Goal: Transaction & Acquisition: Purchase product/service

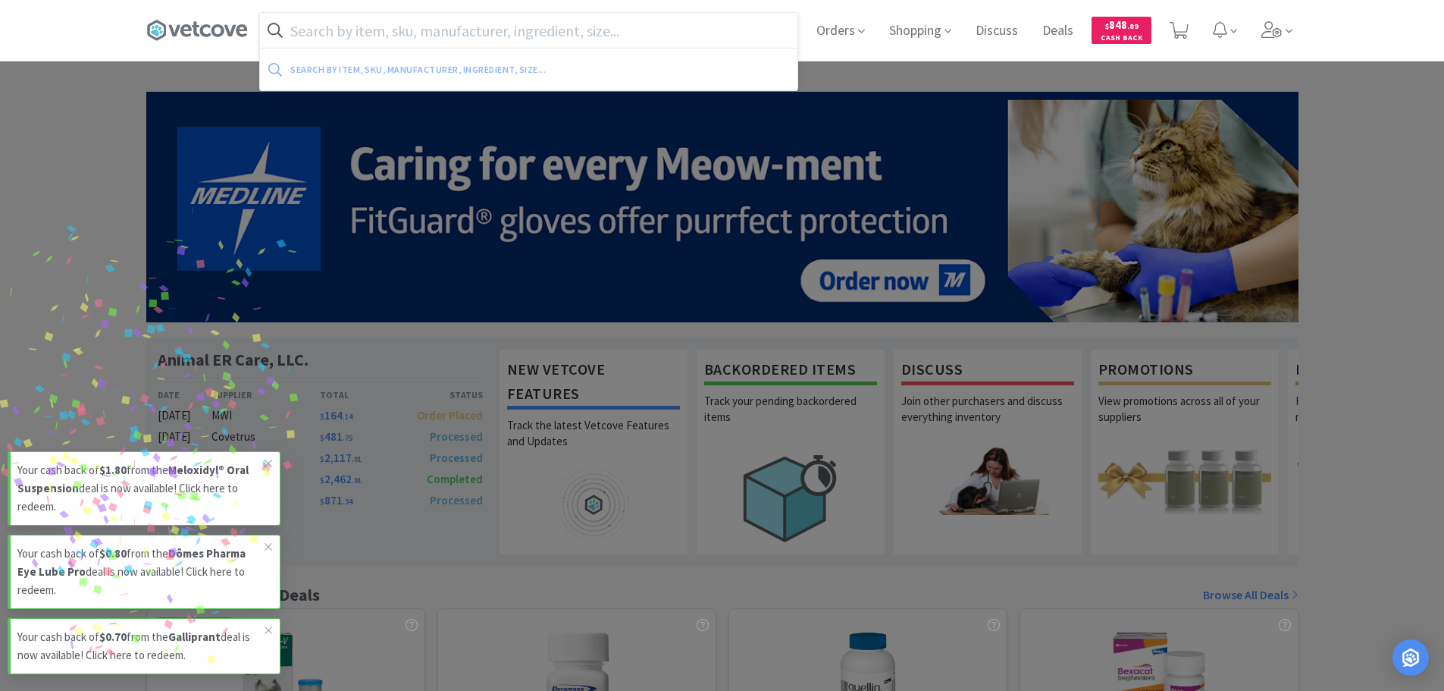
click at [490, 29] on input "text" at bounding box center [529, 30] width 538 height 35
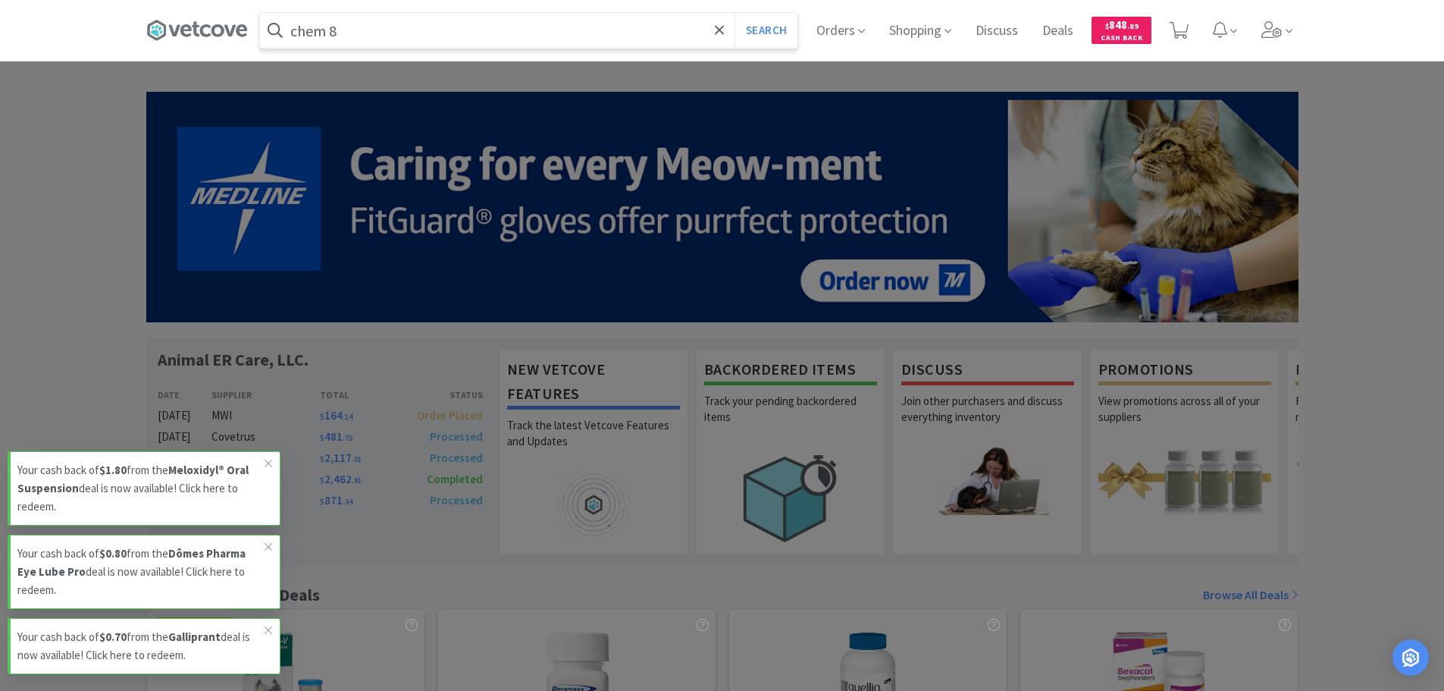
click at [735, 13] on button "Search" at bounding box center [766, 30] width 63 height 35
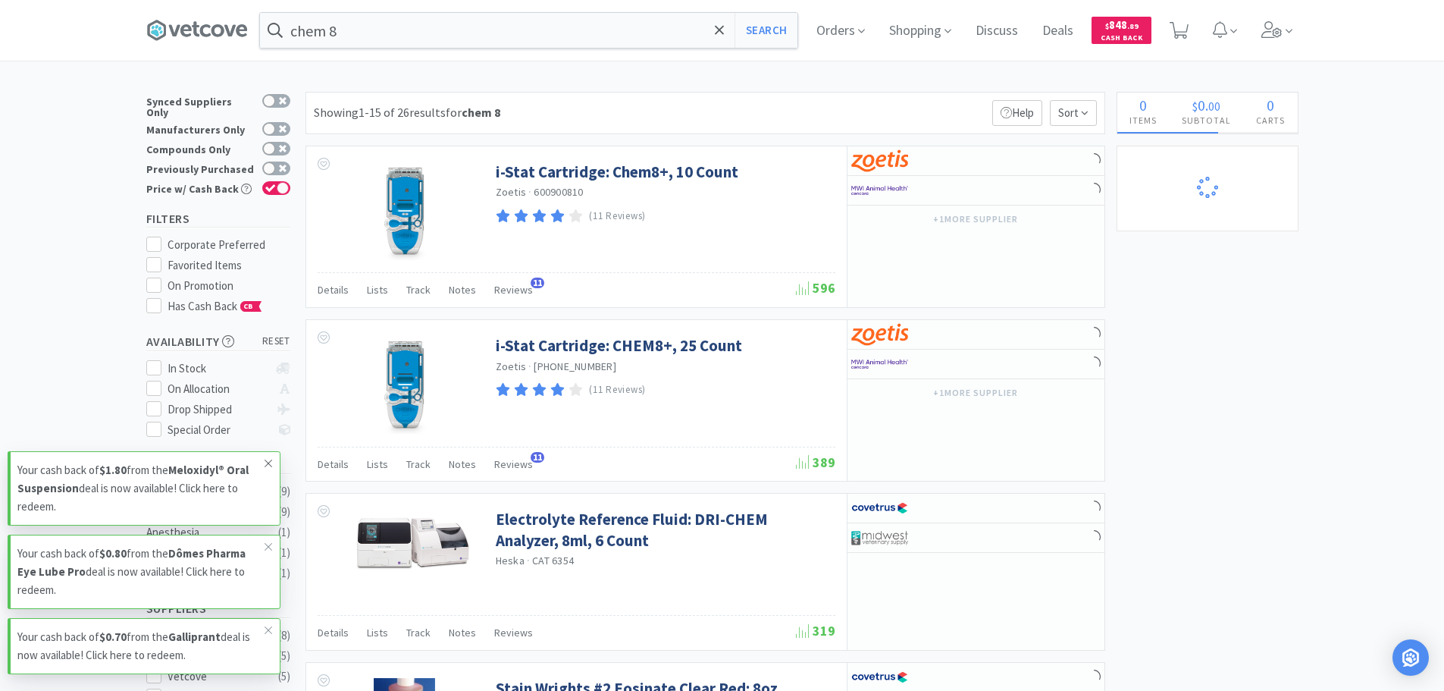
click at [271, 462] on icon at bounding box center [268, 463] width 9 height 12
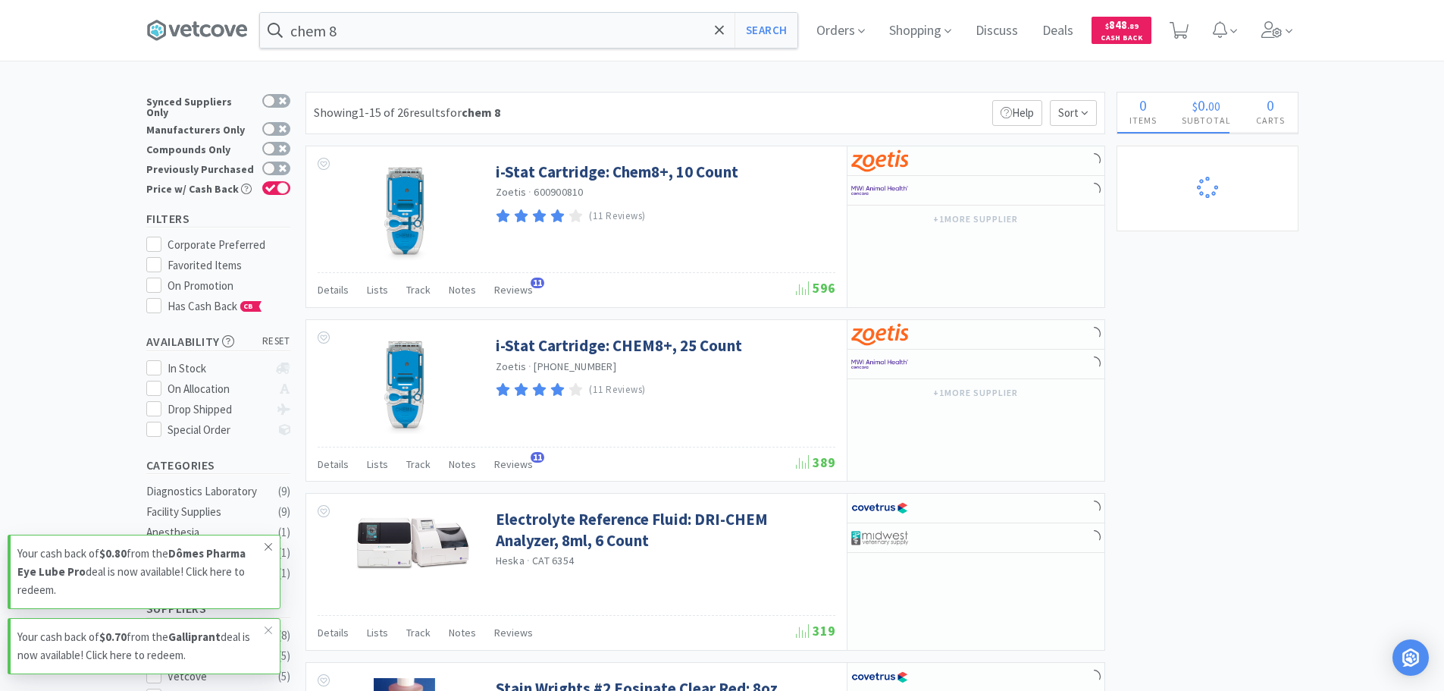
click at [265, 554] on span at bounding box center [268, 547] width 21 height 24
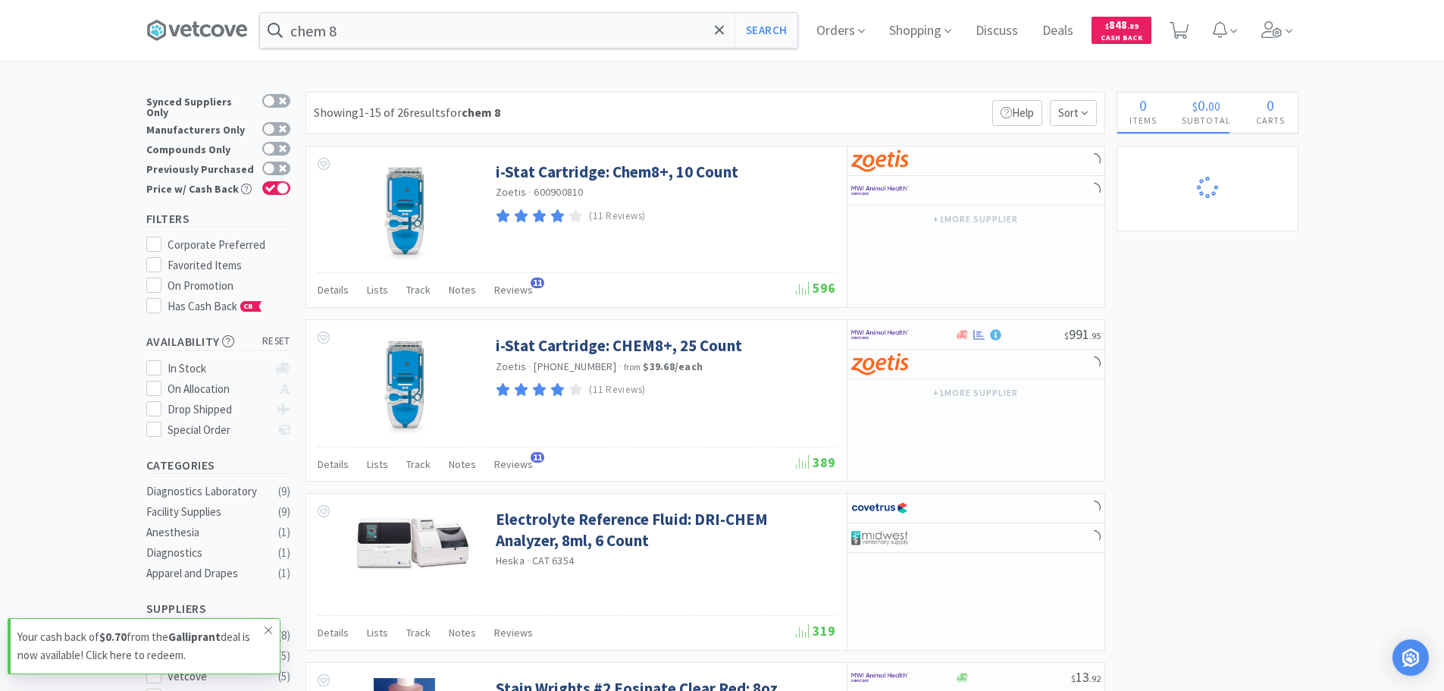
click at [265, 632] on icon at bounding box center [268, 630] width 9 height 12
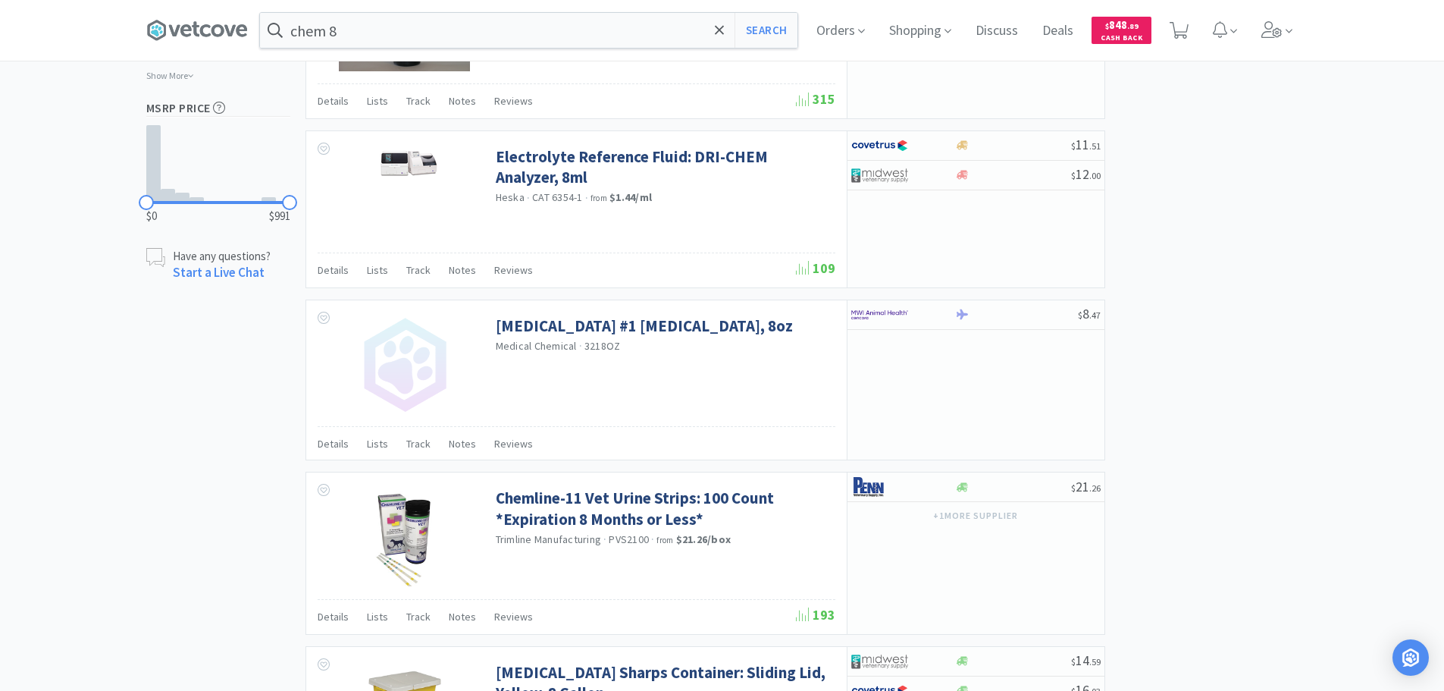
scroll to position [1062, 0]
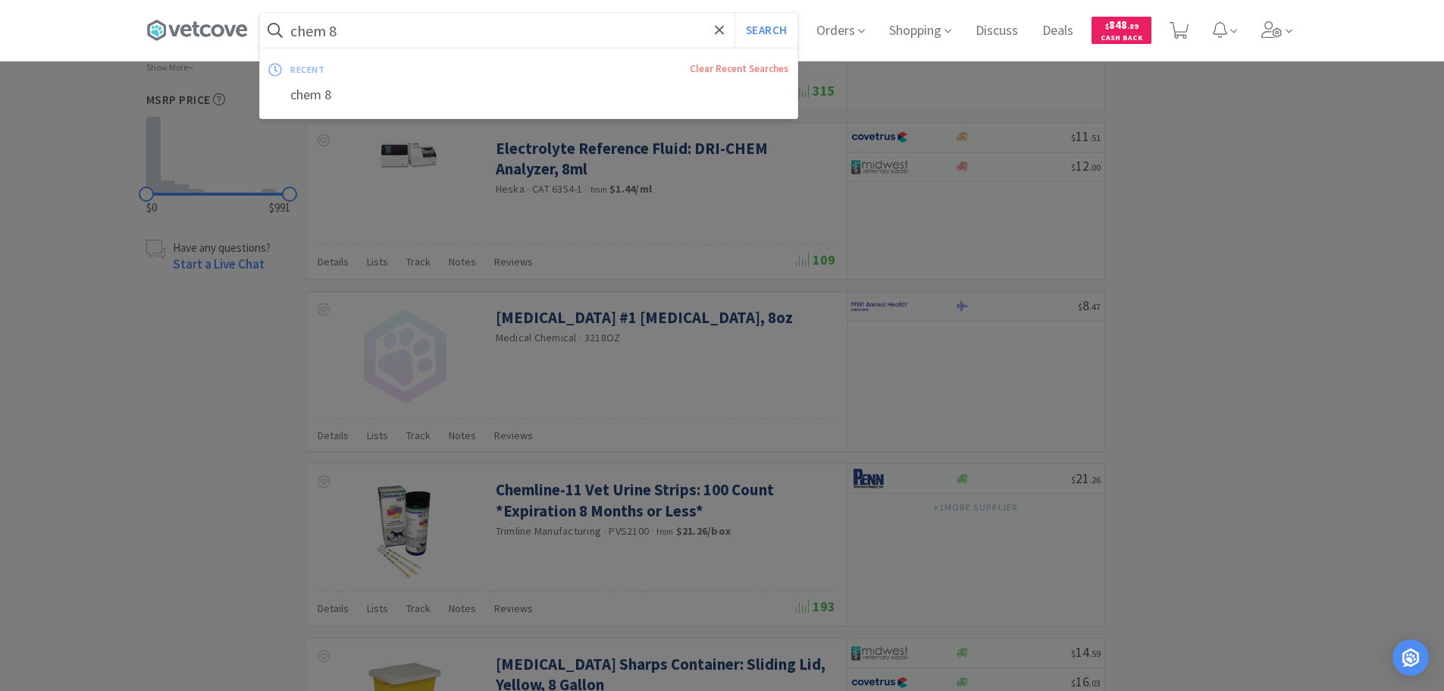
click at [543, 33] on input "chem 8" at bounding box center [529, 30] width 538 height 35
paste input "ABO09P3126"
type input "ABO09P3126"
click at [735, 13] on button "Search" at bounding box center [766, 30] width 63 height 35
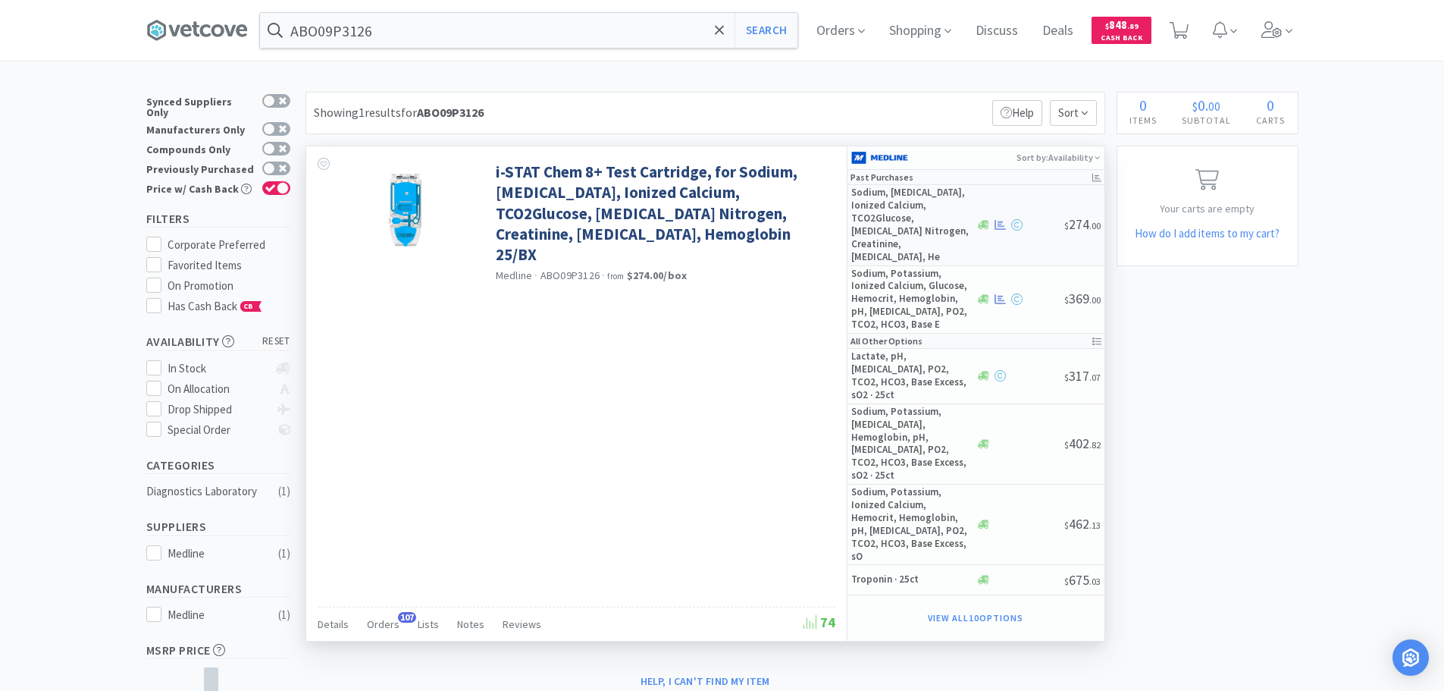
click at [1043, 220] on div at bounding box center [1020, 224] width 89 height 11
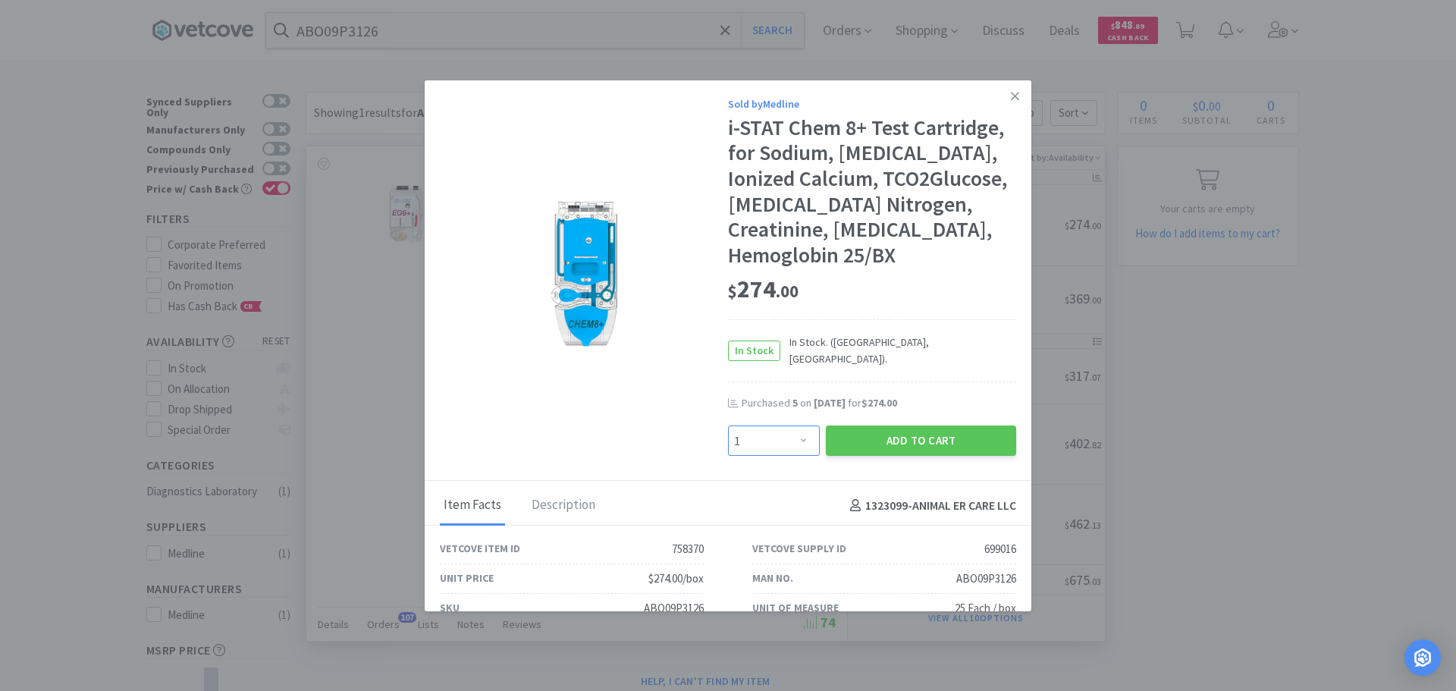
click at [788, 426] on select "Enter Quantity 1 2 3 4 5 6 7 8 9 10 11 12 13 14 15 16 17 18 19 20 Enter Quantity" at bounding box center [774, 440] width 92 height 30
select select "5"
click at [728, 425] on select "Enter Quantity 1 2 3 4 5 6 7 8 9 10 11 12 13 14 15 16 17 18 19 20 Enter Quantity" at bounding box center [774, 440] width 92 height 30
click at [850, 425] on button "Add to Cart" at bounding box center [921, 440] width 190 height 30
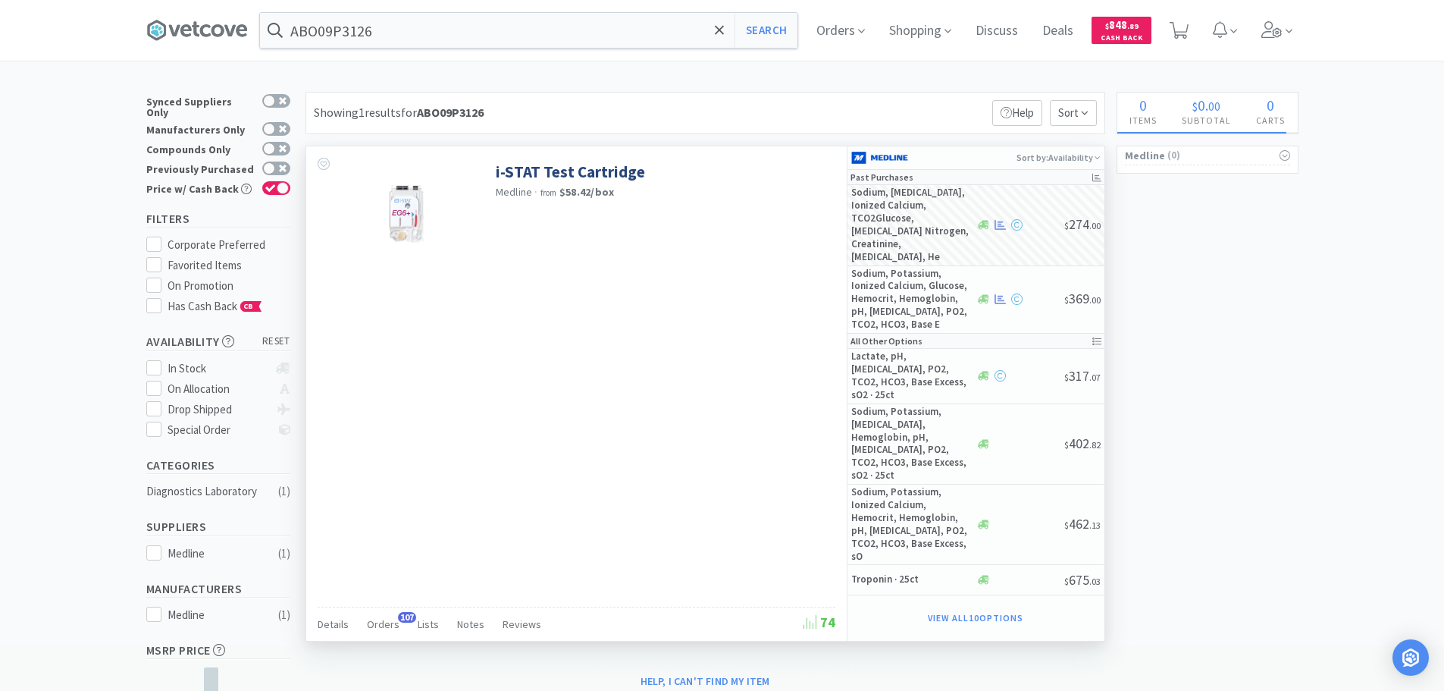
select select "5"
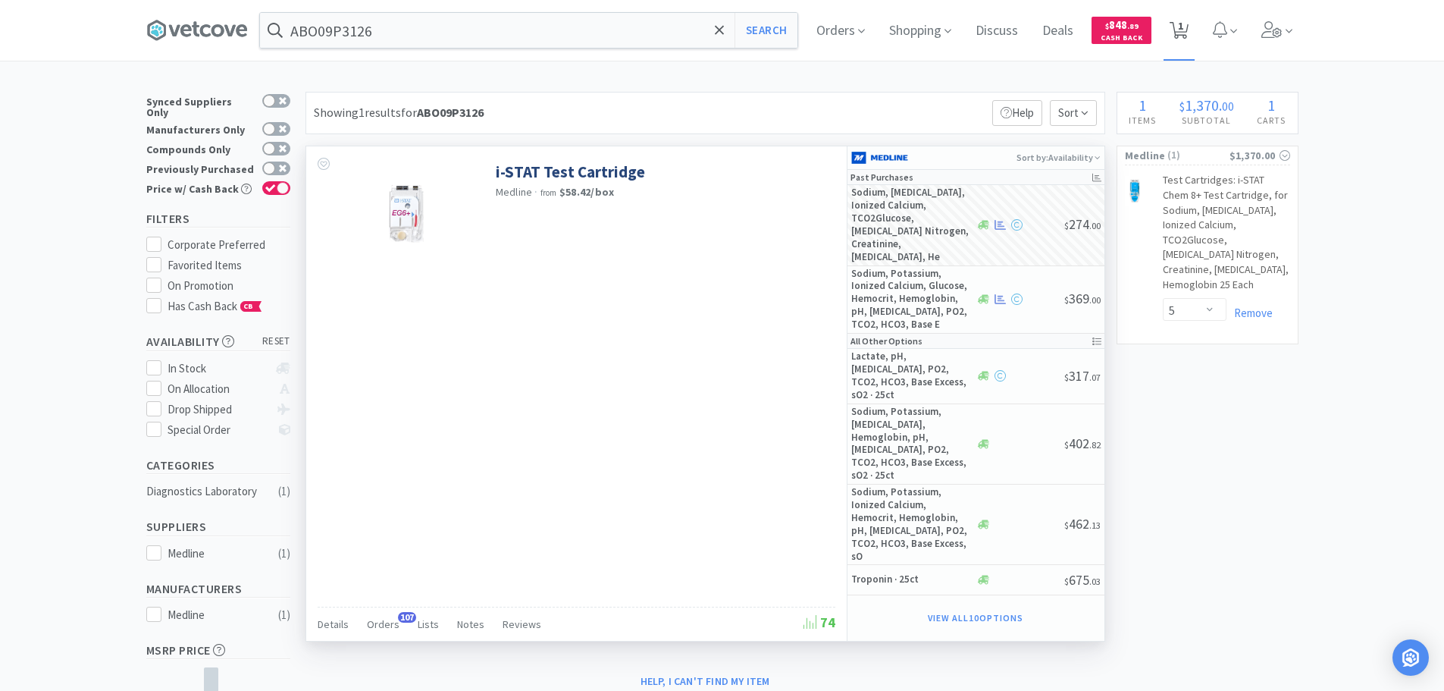
click at [1189, 39] on span "1" at bounding box center [1179, 30] width 19 height 21
select select "5"
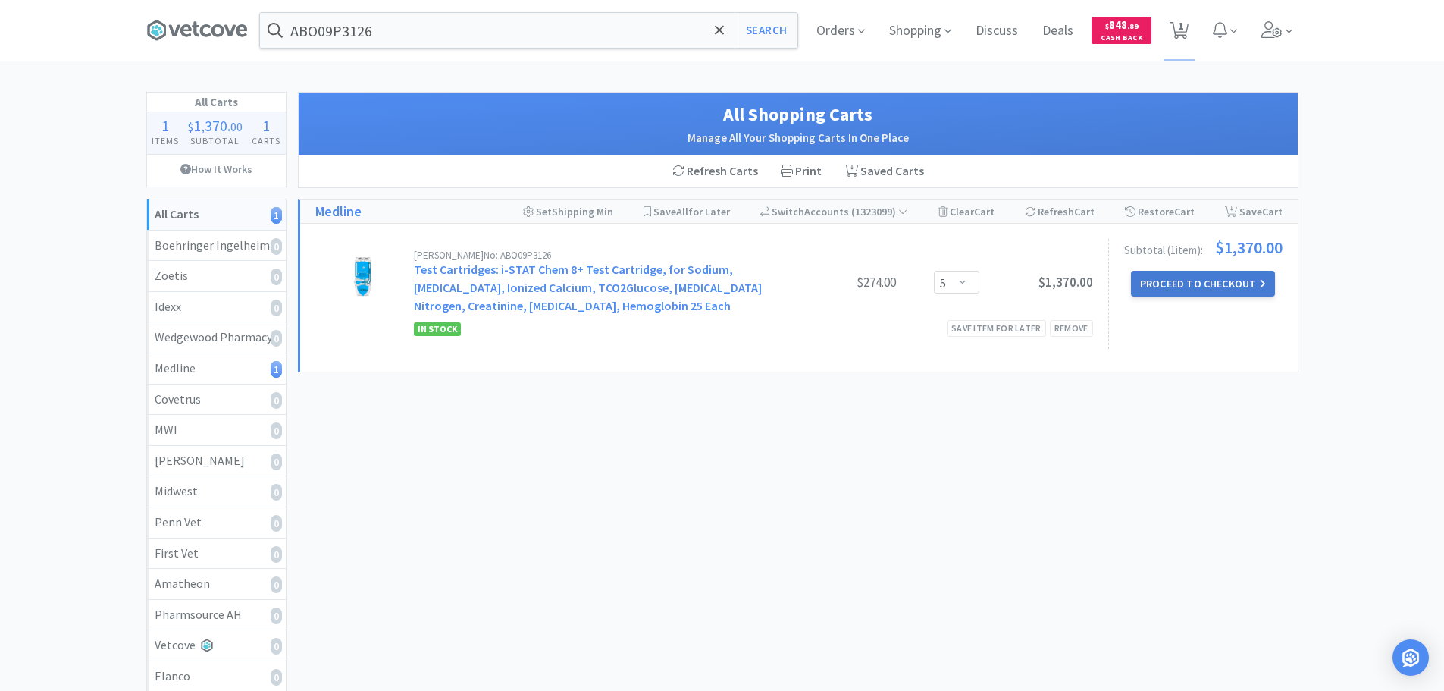
click at [1212, 284] on button "Proceed to Checkout" at bounding box center [1203, 284] width 144 height 26
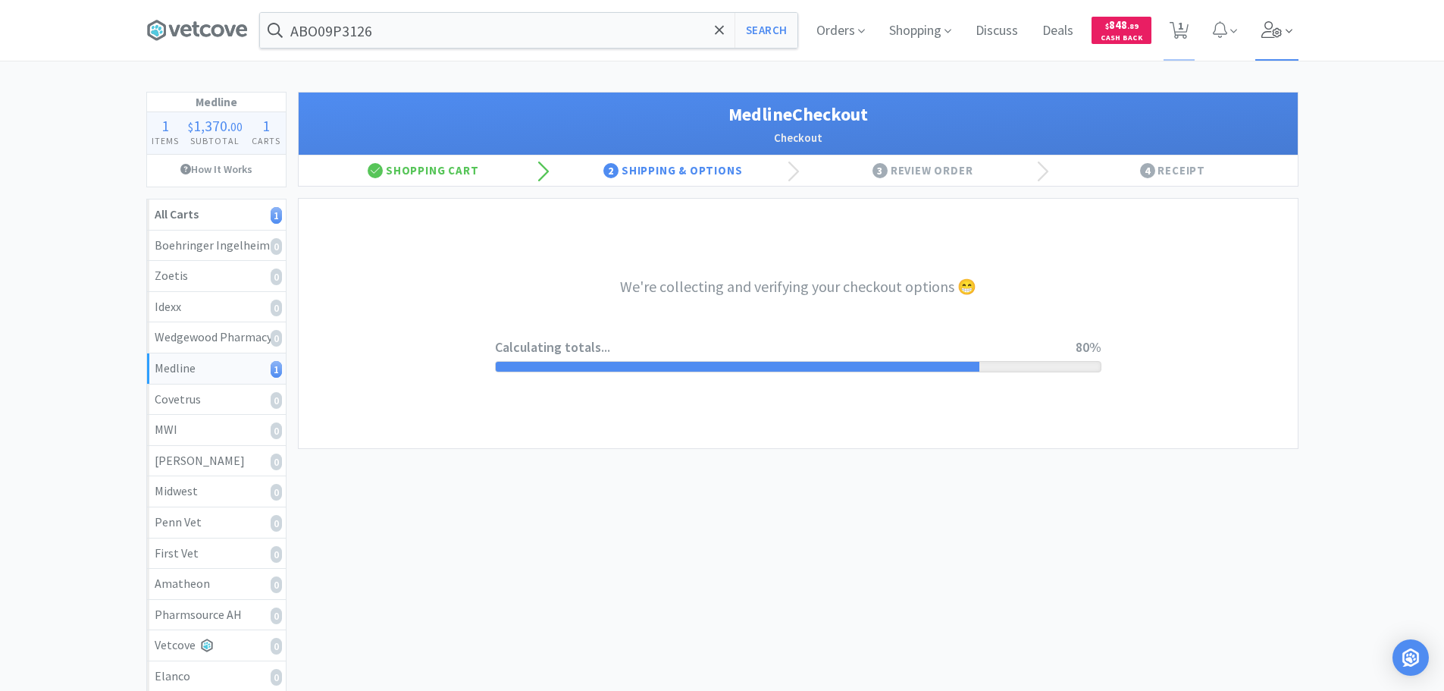
select select "7c1b672e5998c24572f3a1527d01e6d9"
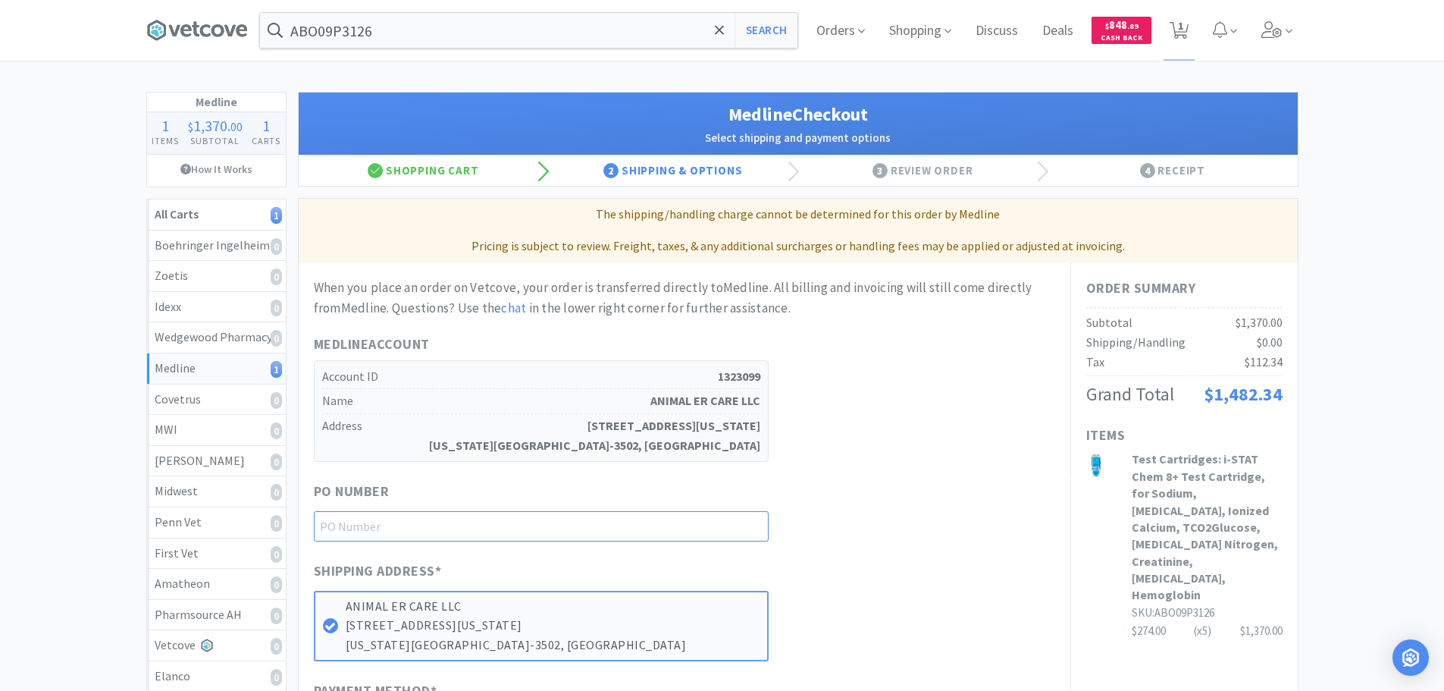
click at [649, 527] on input "text" at bounding box center [541, 526] width 455 height 30
paste input "1144900"
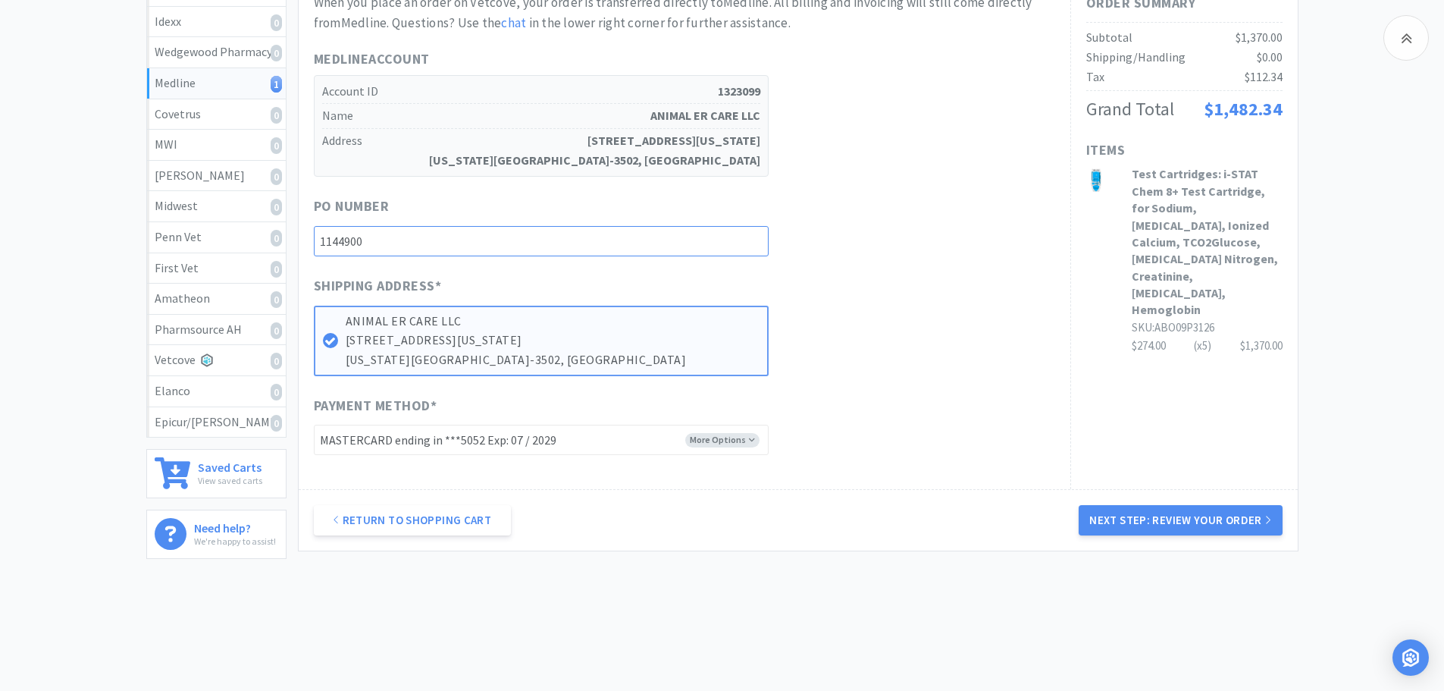
scroll to position [301, 0]
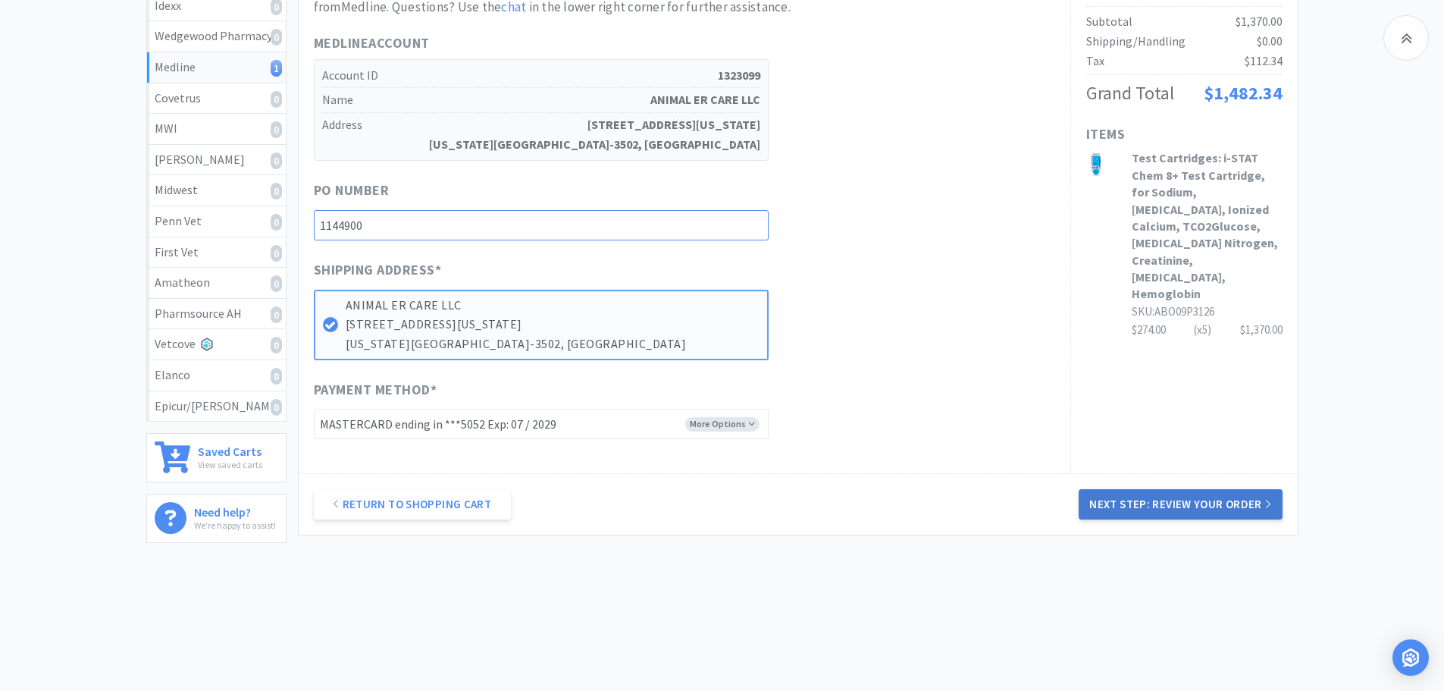
type input "1144900"
click at [1167, 499] on button "Next Step: Review Your Order" at bounding box center [1180, 504] width 203 height 30
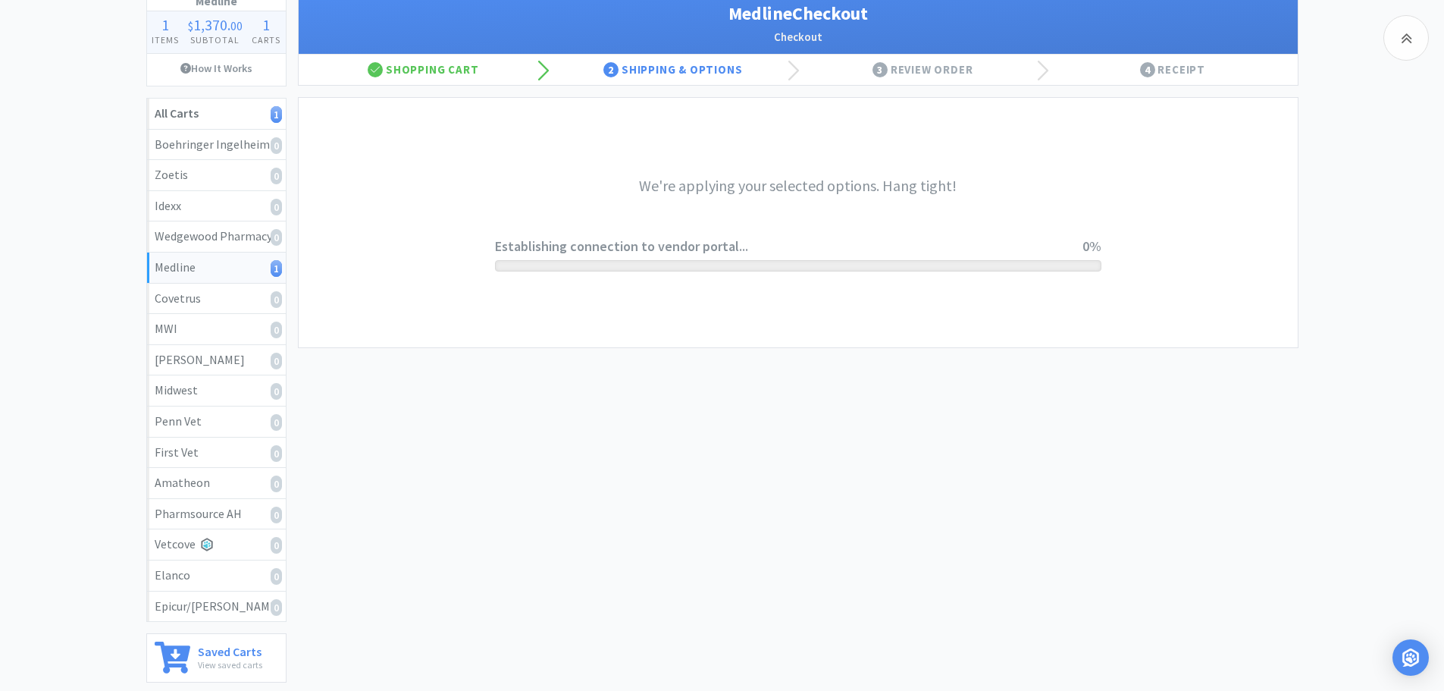
scroll to position [0, 0]
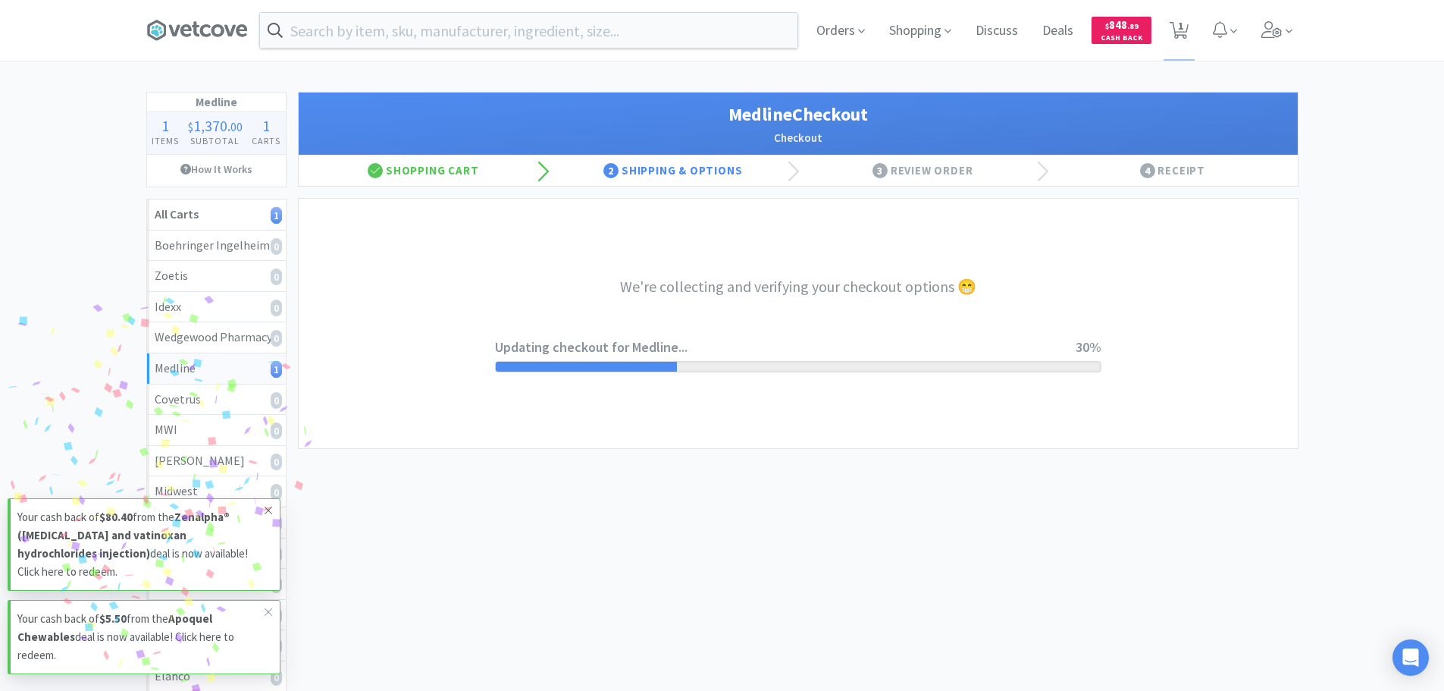
click at [262, 510] on span at bounding box center [268, 510] width 21 height 24
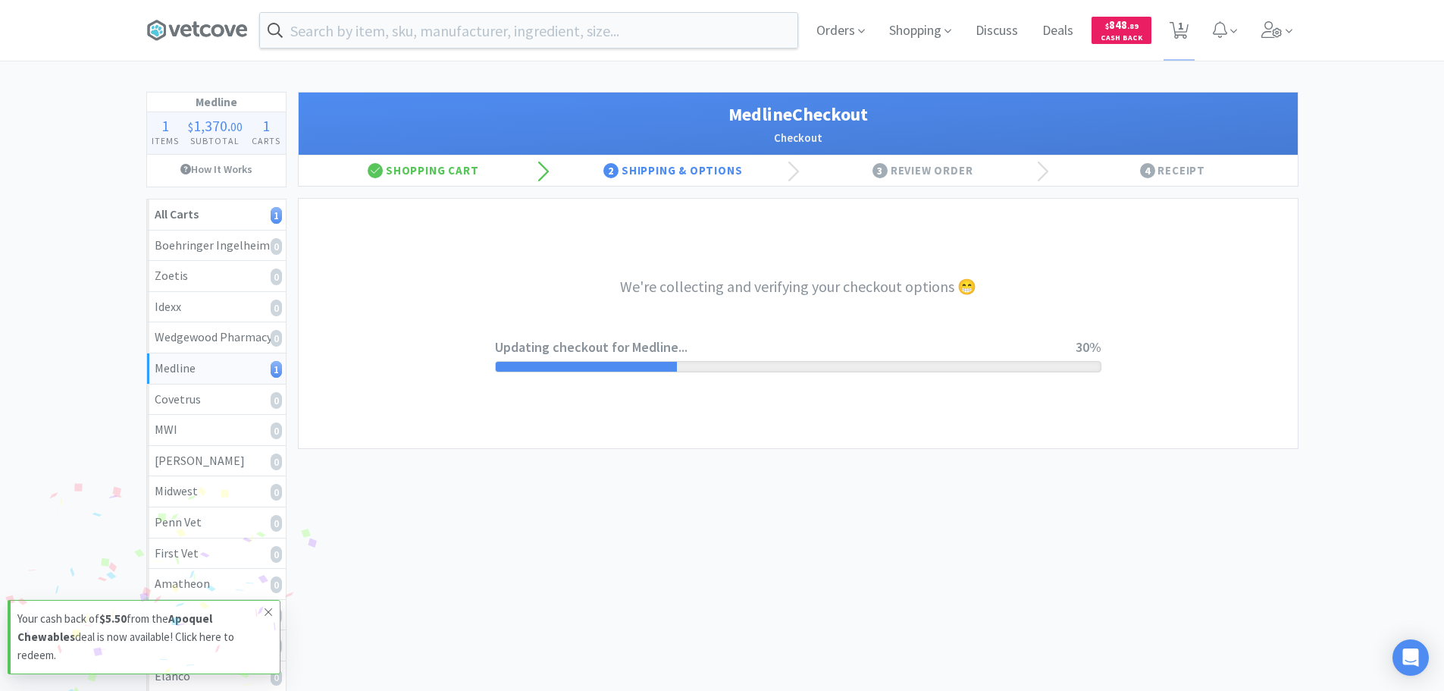
drag, startPoint x: 266, startPoint y: 616, endPoint x: 268, endPoint y: 607, distance: 10.1
click at [266, 615] on icon at bounding box center [268, 612] width 9 height 12
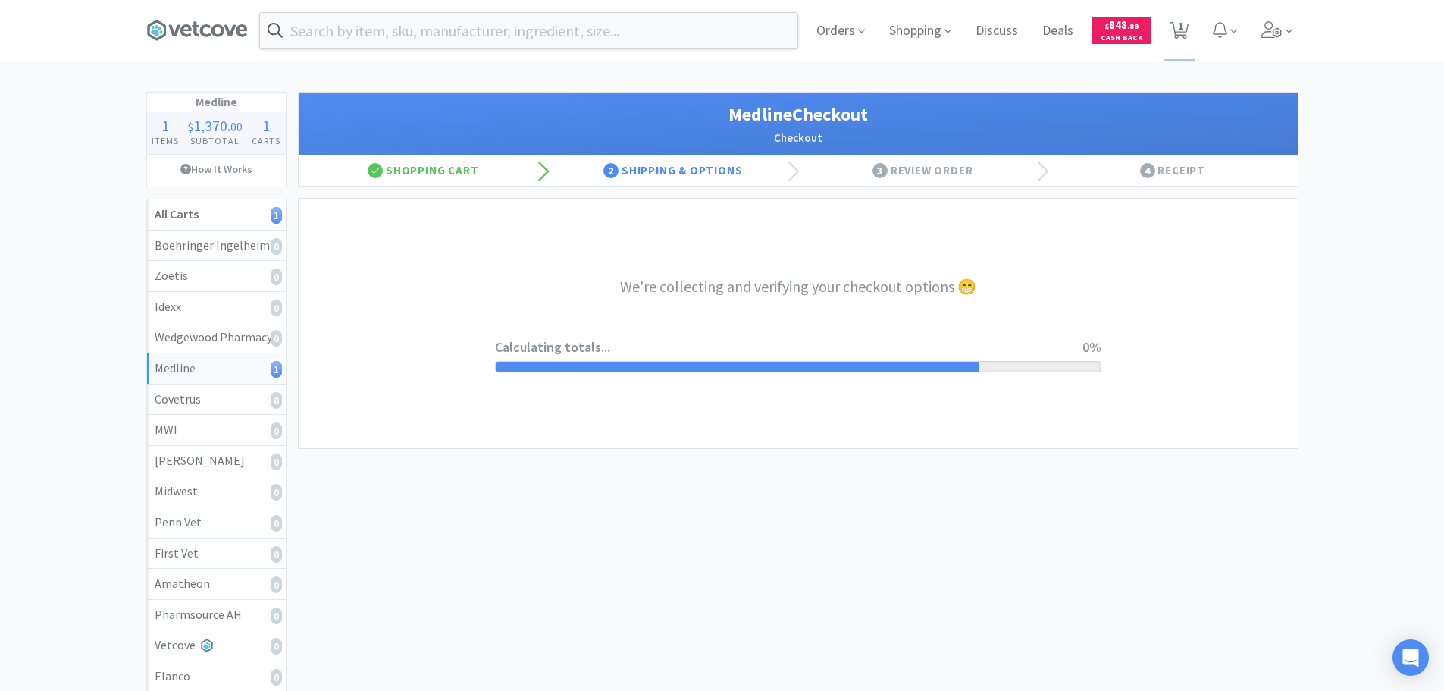
select select "7c1b672e5998c24572f3a1527d01e6d9"
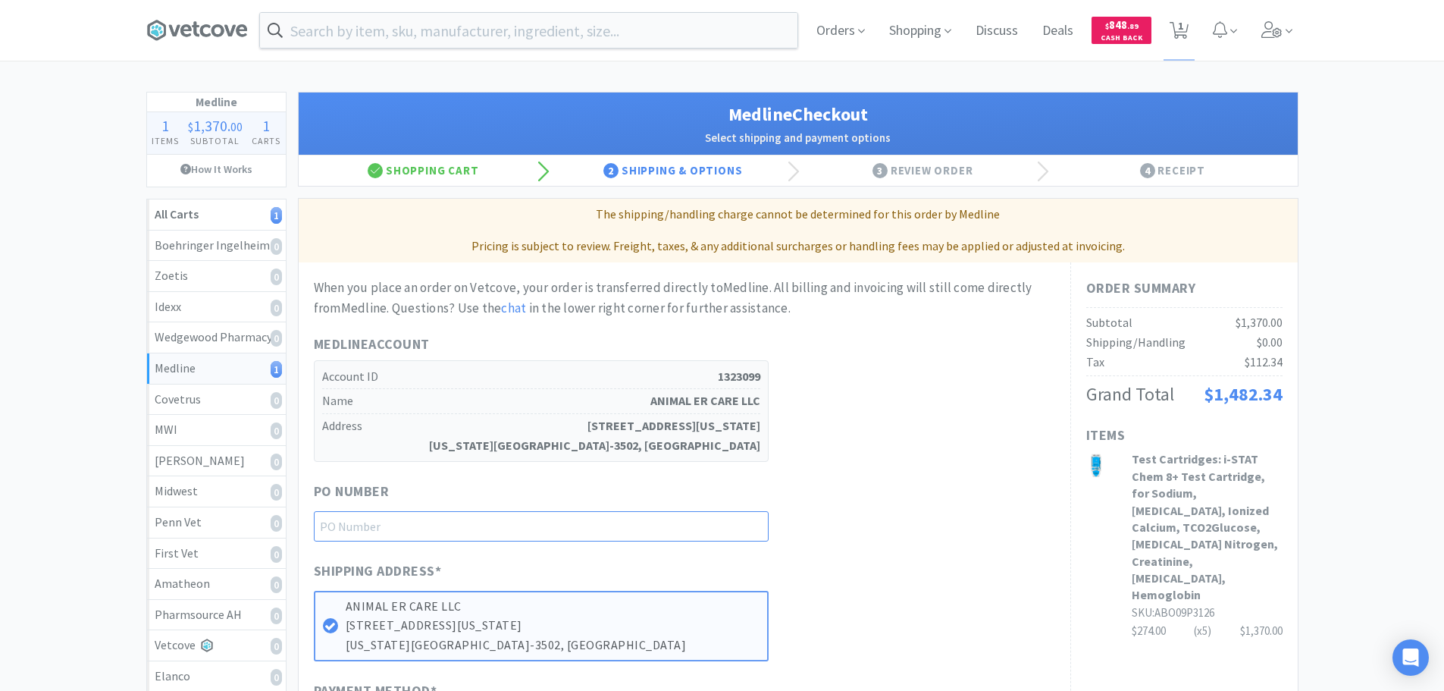
click at [560, 526] on input "text" at bounding box center [541, 526] width 455 height 30
paste input "1144900"
type input "1144900"
click at [751, 474] on div "When you place an order on Vetcove, your order is transferred directly to Medli…" at bounding box center [685, 509] width 742 height 463
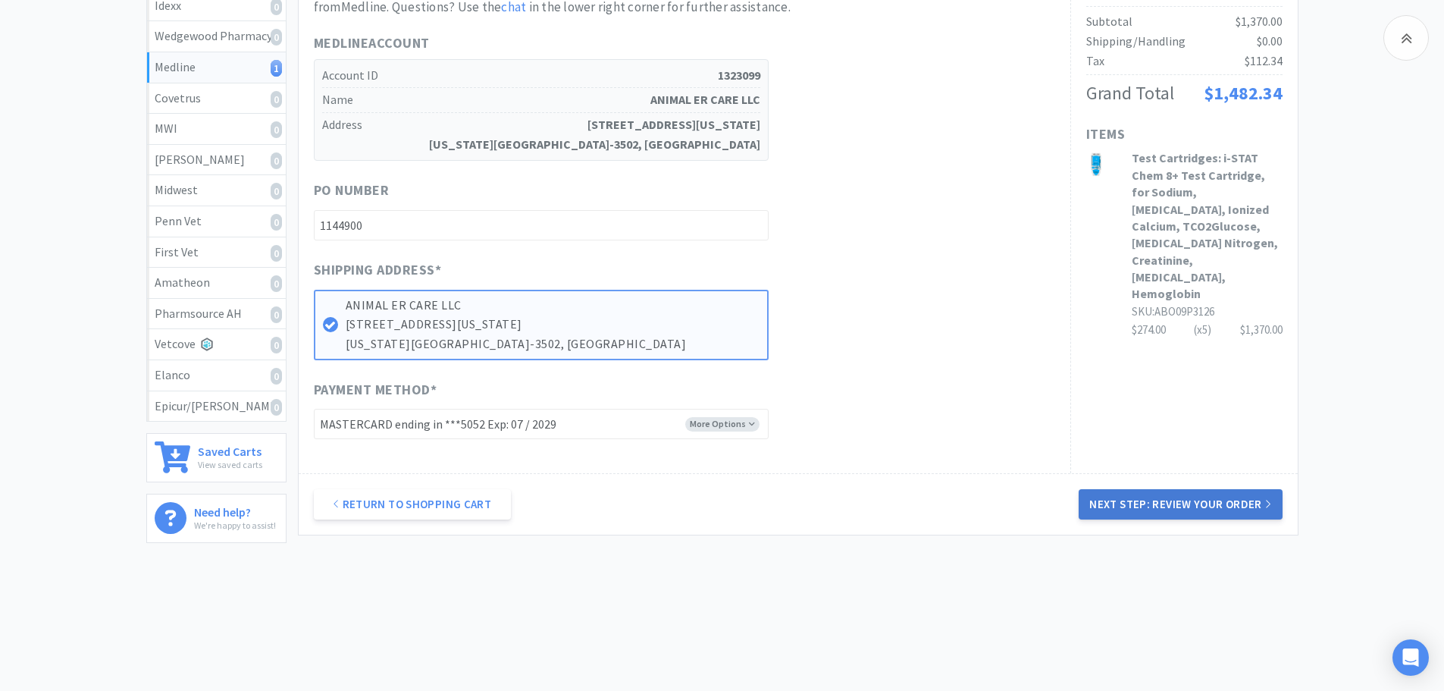
click at [1181, 503] on button "Next Step: Review Your Order" at bounding box center [1180, 504] width 203 height 30
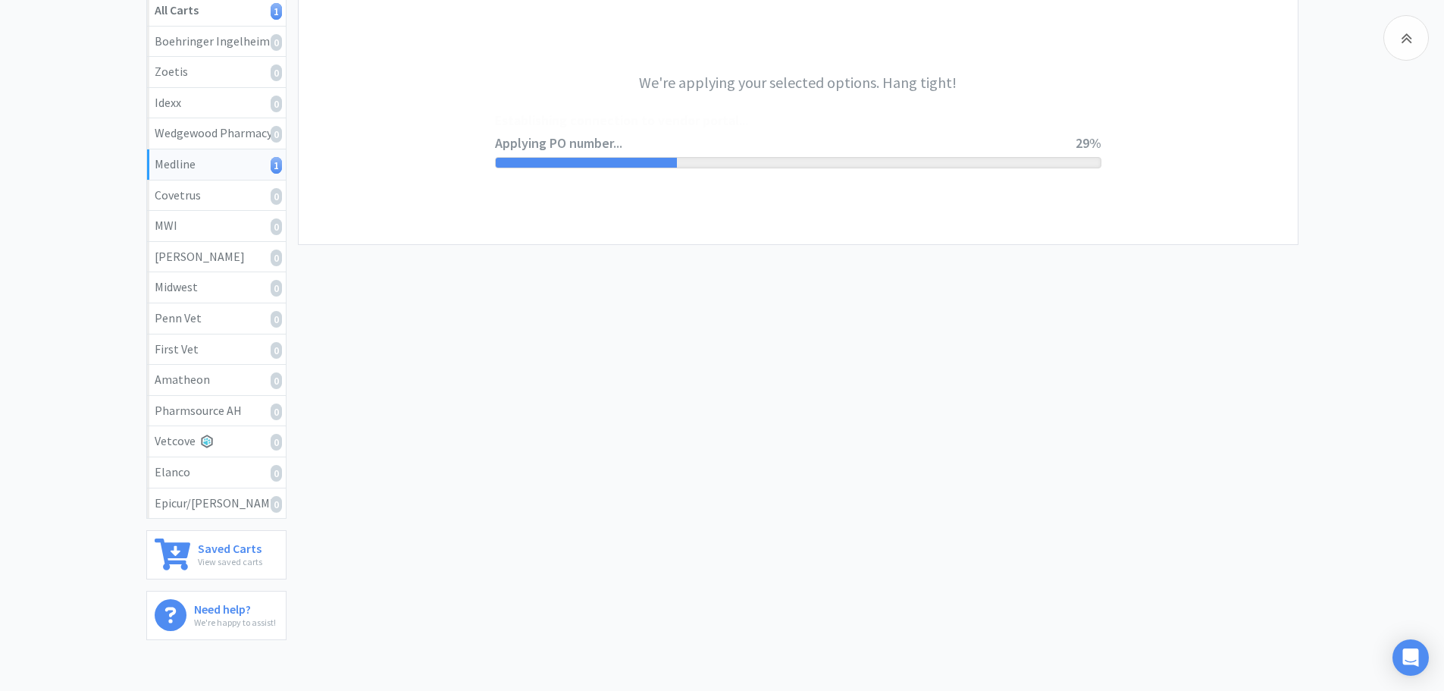
scroll to position [66, 0]
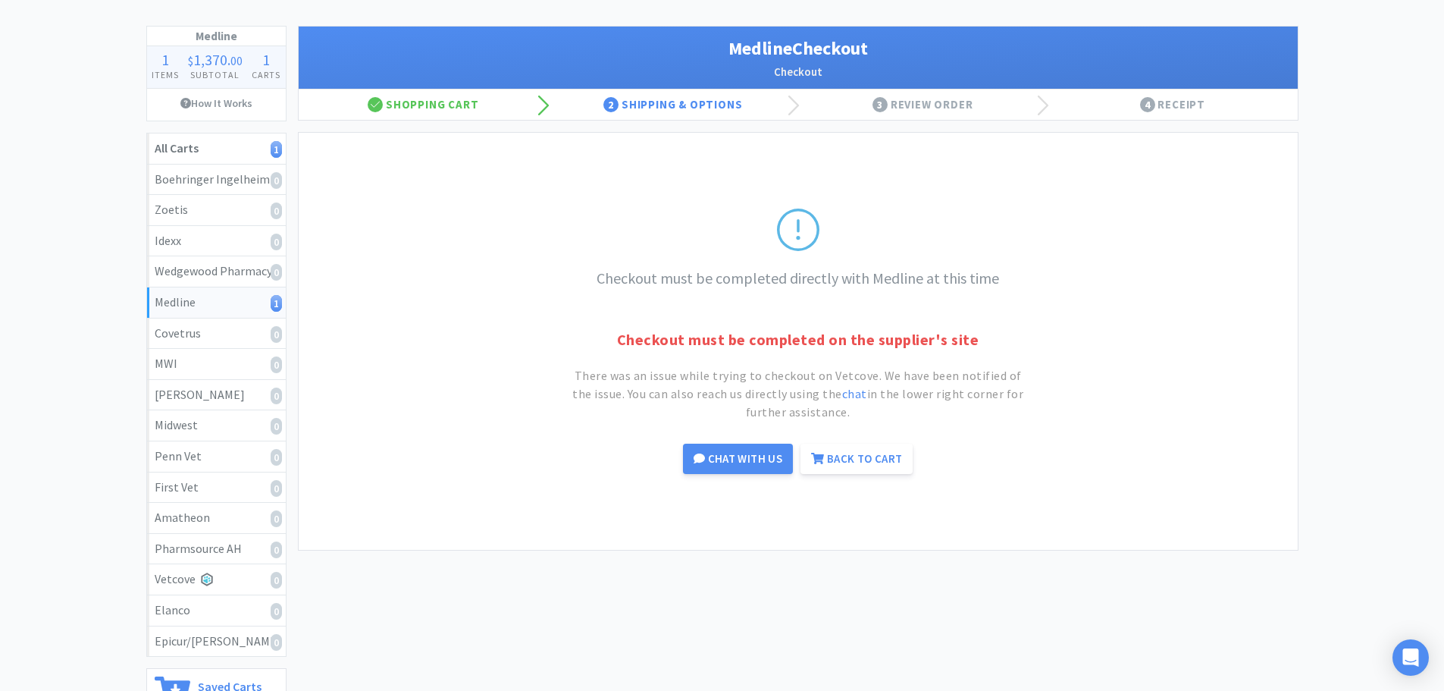
click at [208, 293] on div "Medline 1" at bounding box center [217, 303] width 124 height 20
select select "5"
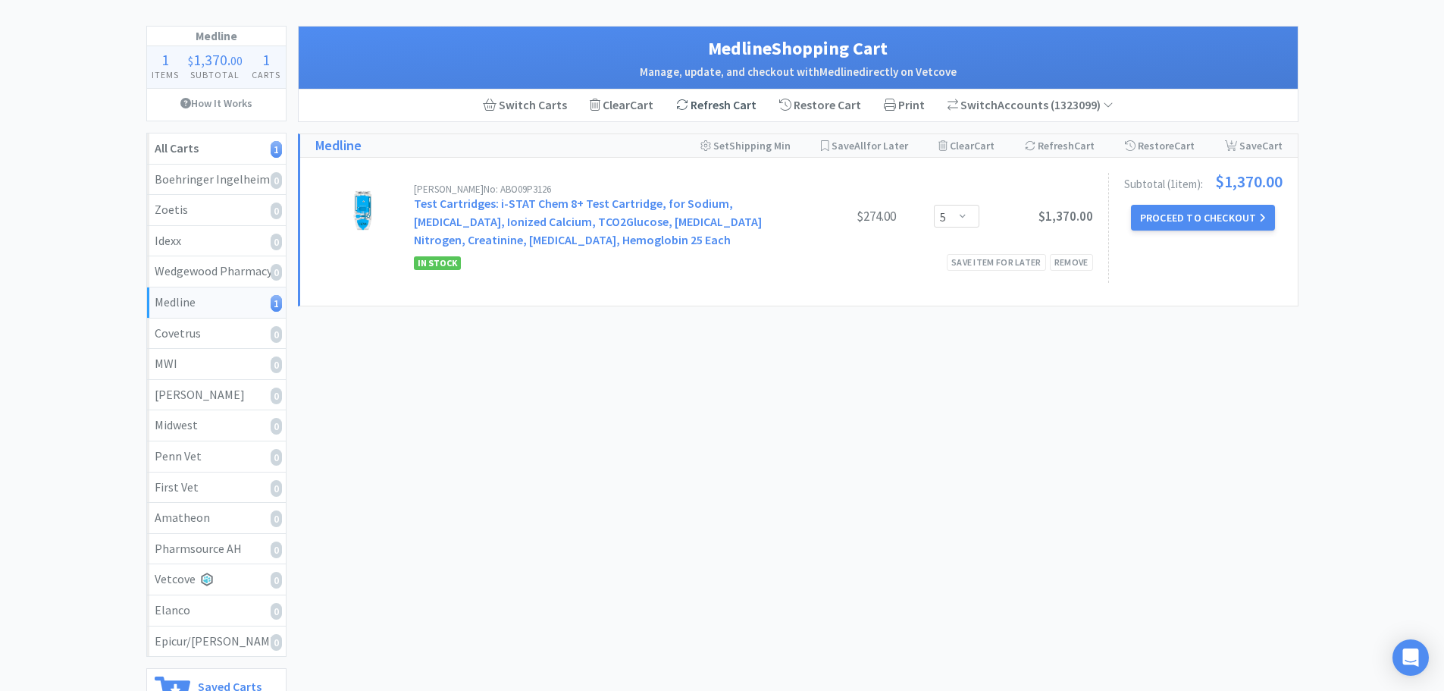
click at [739, 106] on div "Refresh Cart" at bounding box center [716, 105] width 103 height 32
click at [1222, 221] on button "Proceed to Checkout" at bounding box center [1203, 218] width 144 height 26
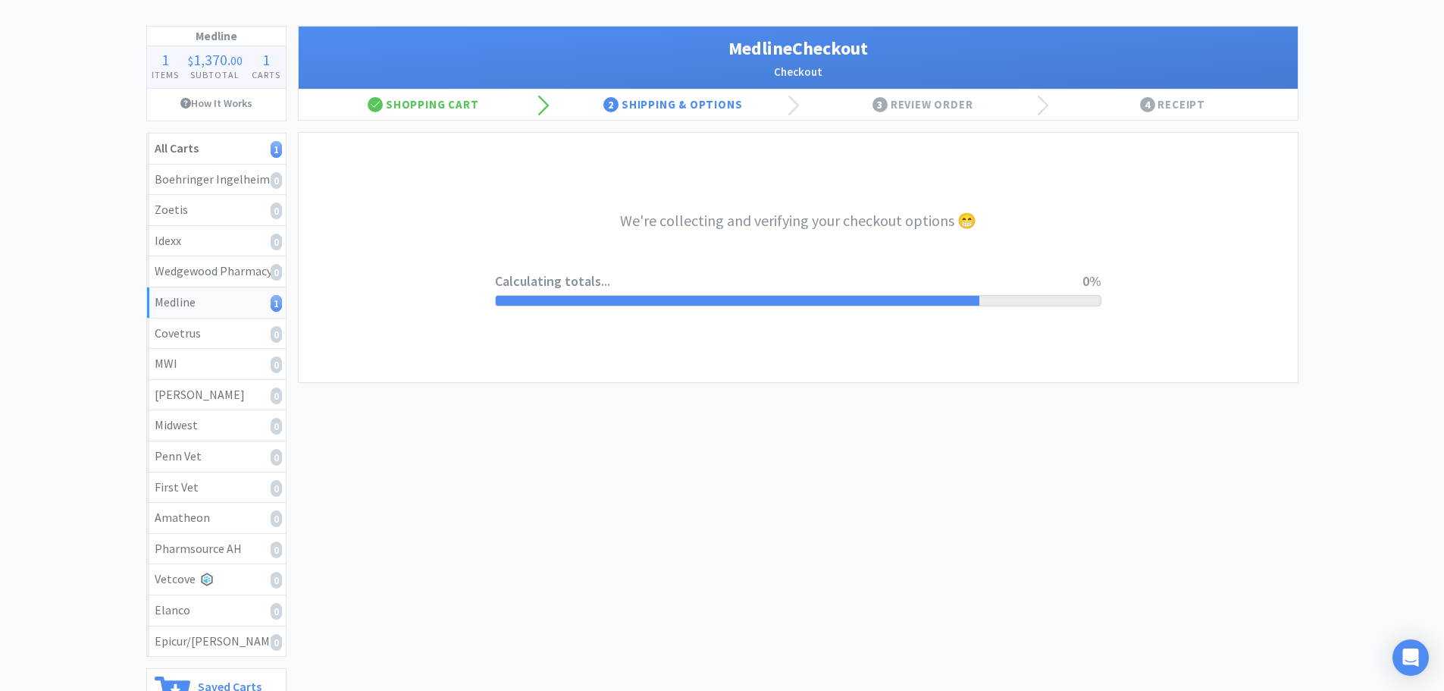
select select "7c1b672e5998c24572f3a1527d01e6d9"
